Goal: Transaction & Acquisition: Purchase product/service

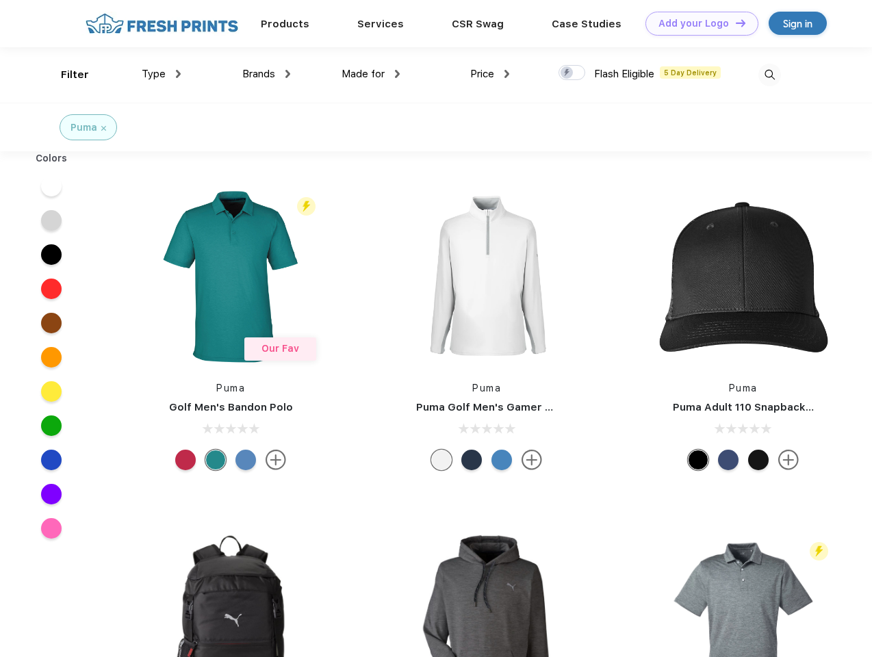
click at [697, 23] on link "Add your Logo Design Tool" at bounding box center [701, 24] width 113 height 24
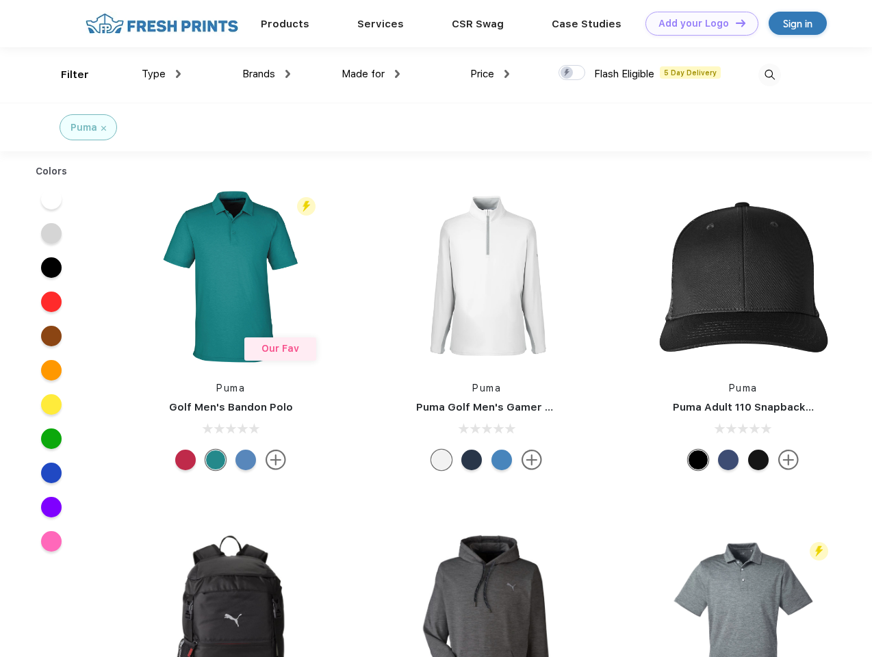
click at [0, 0] on div "Design Tool" at bounding box center [0, 0] width 0 height 0
click at [734, 23] on link "Add your Logo Design Tool" at bounding box center [701, 24] width 113 height 24
click at [66, 75] on div "Filter" at bounding box center [75, 75] width 28 height 16
click at [162, 74] on span "Type" at bounding box center [154, 74] width 24 height 12
click at [266, 74] on span "Brands" at bounding box center [258, 74] width 33 height 12
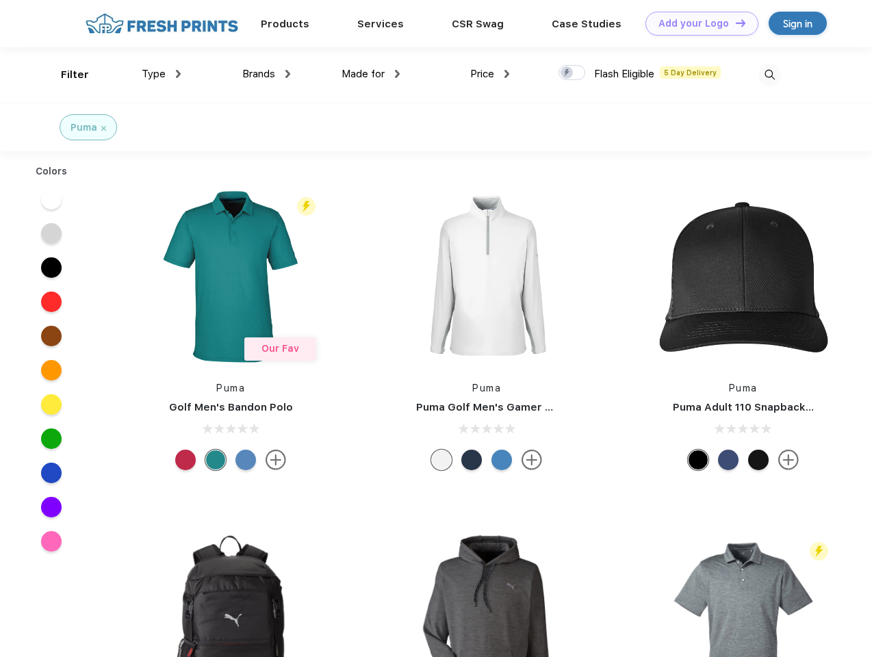
click at [371, 74] on span "Made for" at bounding box center [363, 74] width 43 height 12
click at [490, 74] on span "Price" at bounding box center [482, 74] width 24 height 12
click at [572, 73] on div at bounding box center [571, 72] width 27 height 15
click at [567, 73] on input "checkbox" at bounding box center [562, 68] width 9 height 9
click at [769, 75] on img at bounding box center [769, 75] width 23 height 23
